Goal: Task Accomplishment & Management: Use online tool/utility

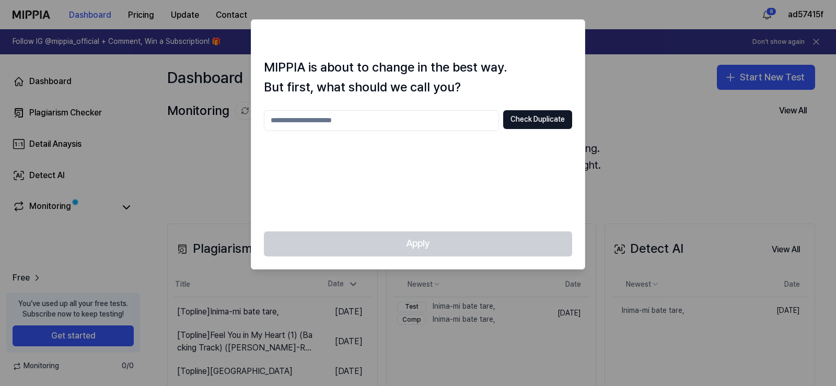
click at [609, 66] on div at bounding box center [418, 193] width 836 height 386
click at [611, 101] on div at bounding box center [418, 193] width 836 height 386
click at [519, 119] on button "Check Duplicate" at bounding box center [537, 119] width 69 height 19
click at [588, 167] on div at bounding box center [418, 193] width 836 height 386
click at [603, 116] on div at bounding box center [418, 193] width 836 height 386
